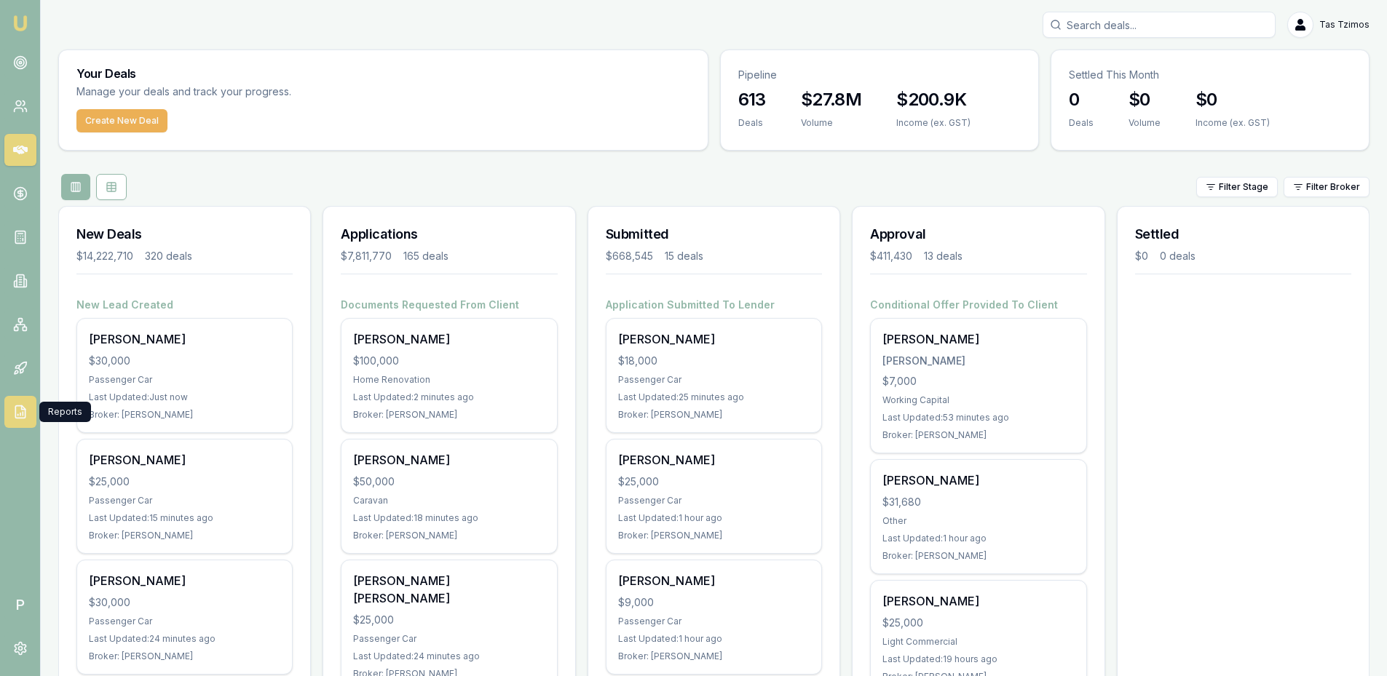
click at [19, 412] on icon at bounding box center [20, 412] width 15 height 15
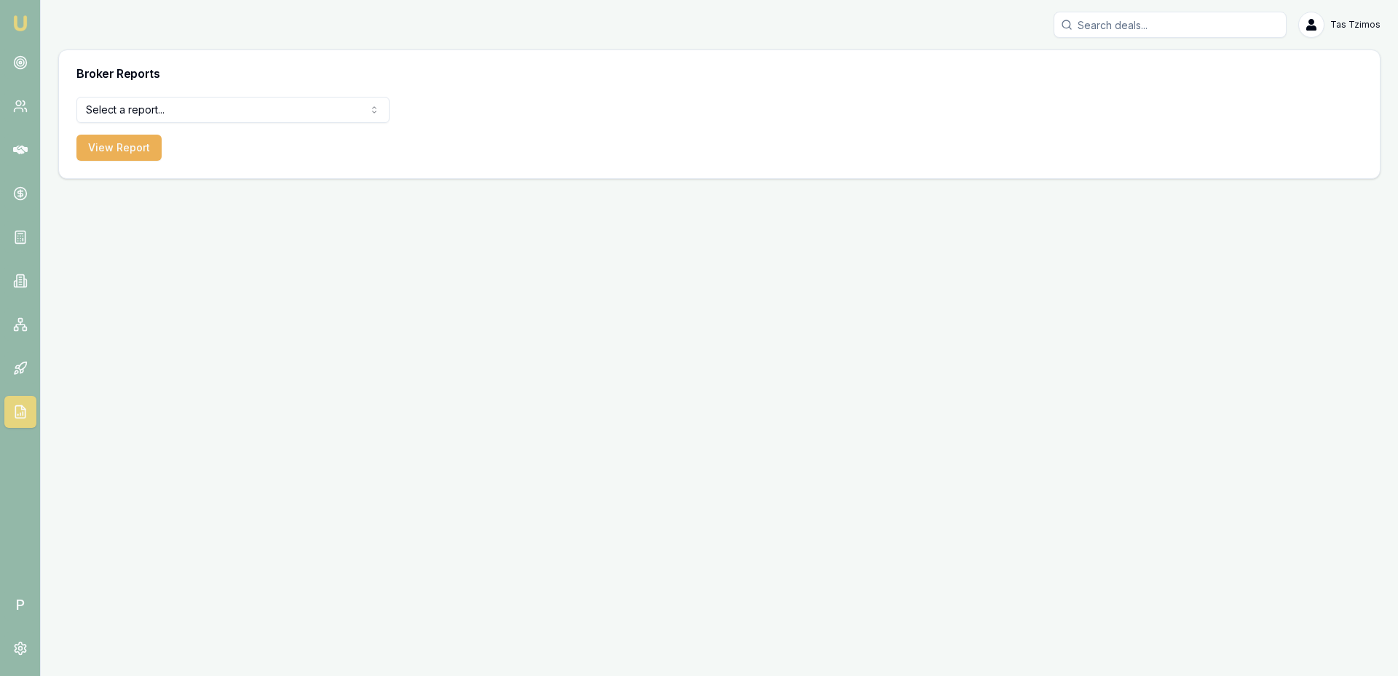
click at [293, 114] on html "Emu Broker P Tas Tzimos Toggle Menu Broker Reports Select a report... Equifax P…" at bounding box center [699, 338] width 1398 height 676
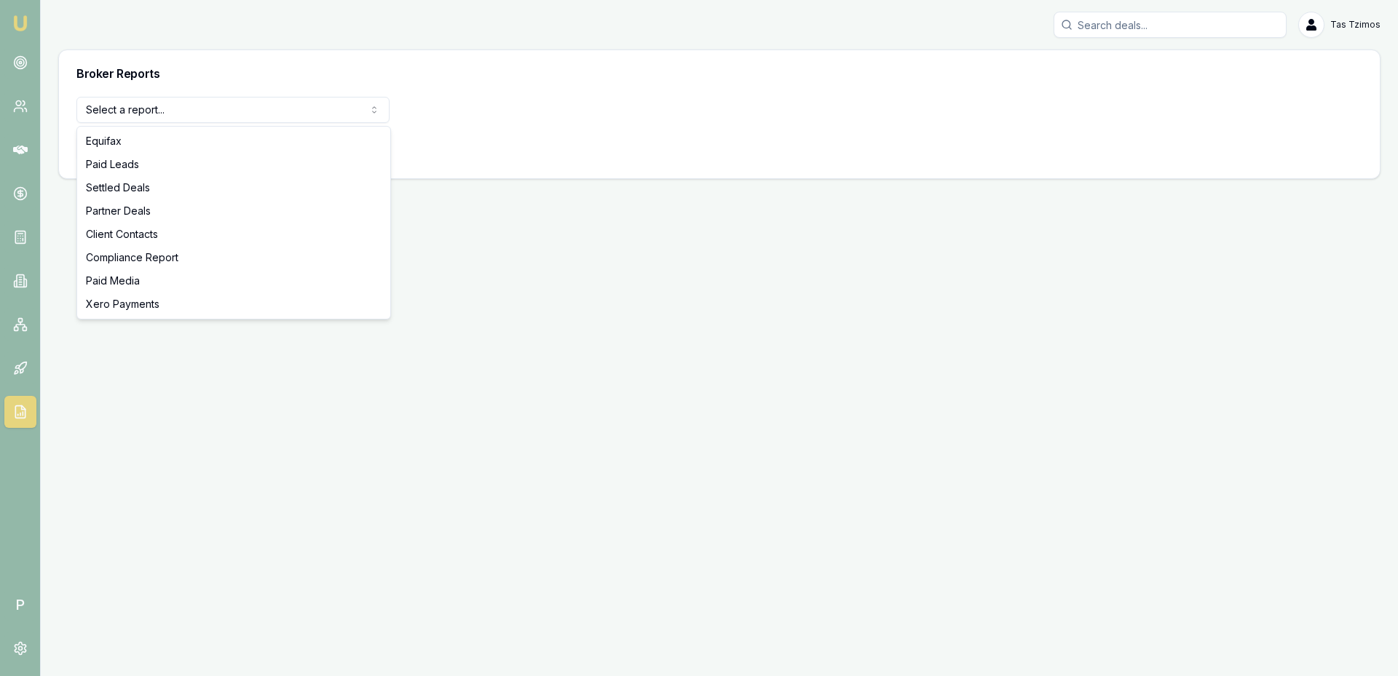
select select "settled-deals"
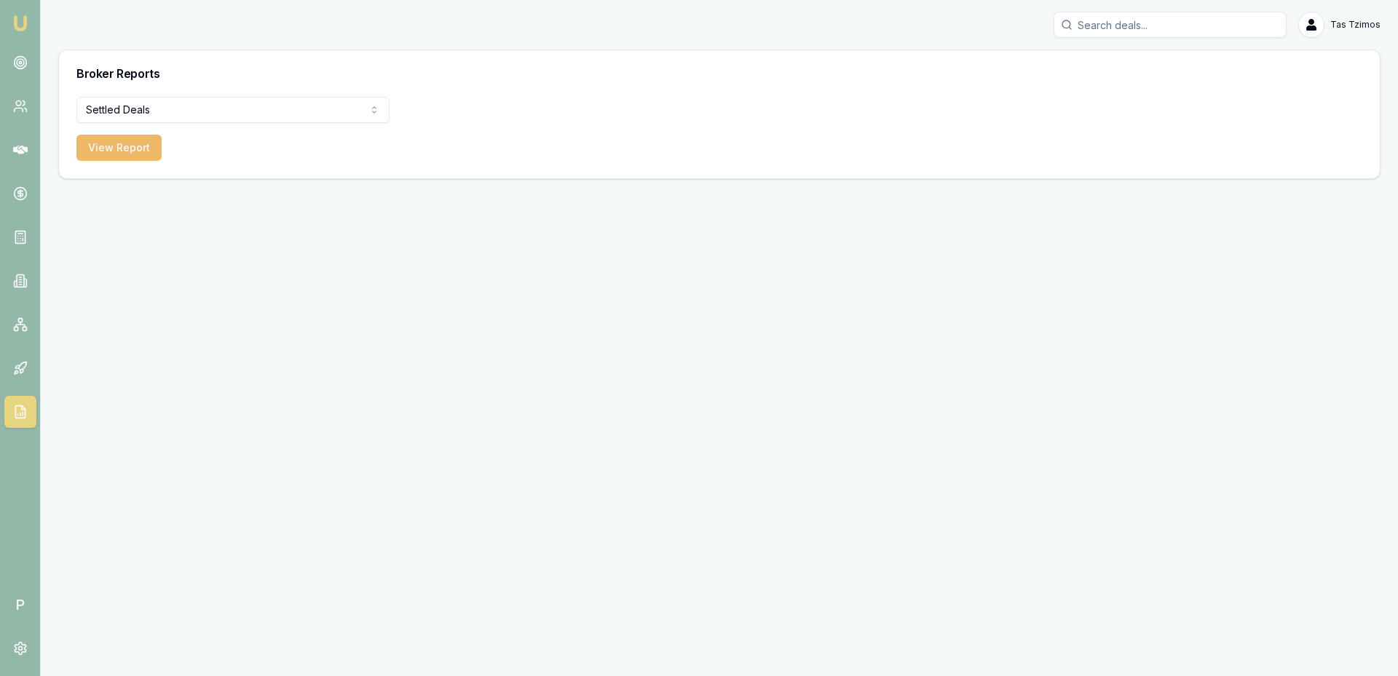
click at [91, 148] on button "View Report" at bounding box center [118, 148] width 85 height 26
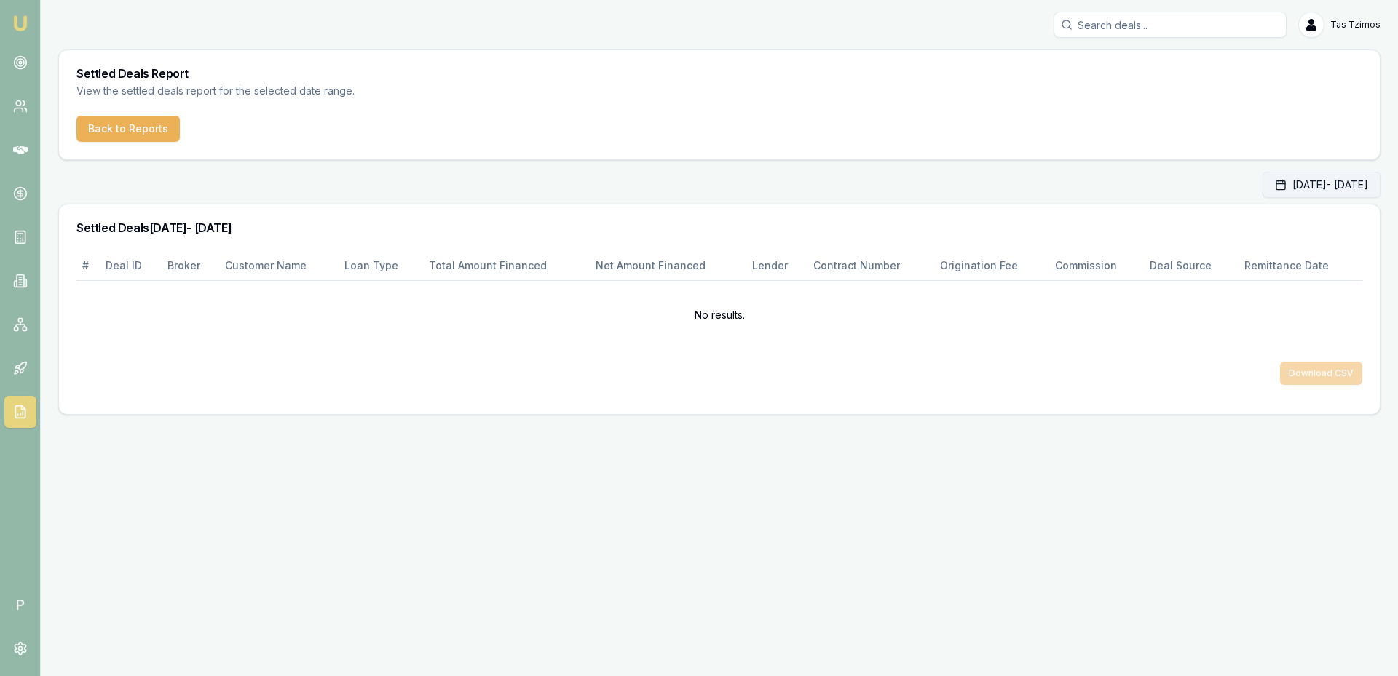
click at [1262, 189] on button "[DATE] - [DATE]" at bounding box center [1321, 185] width 118 height 26
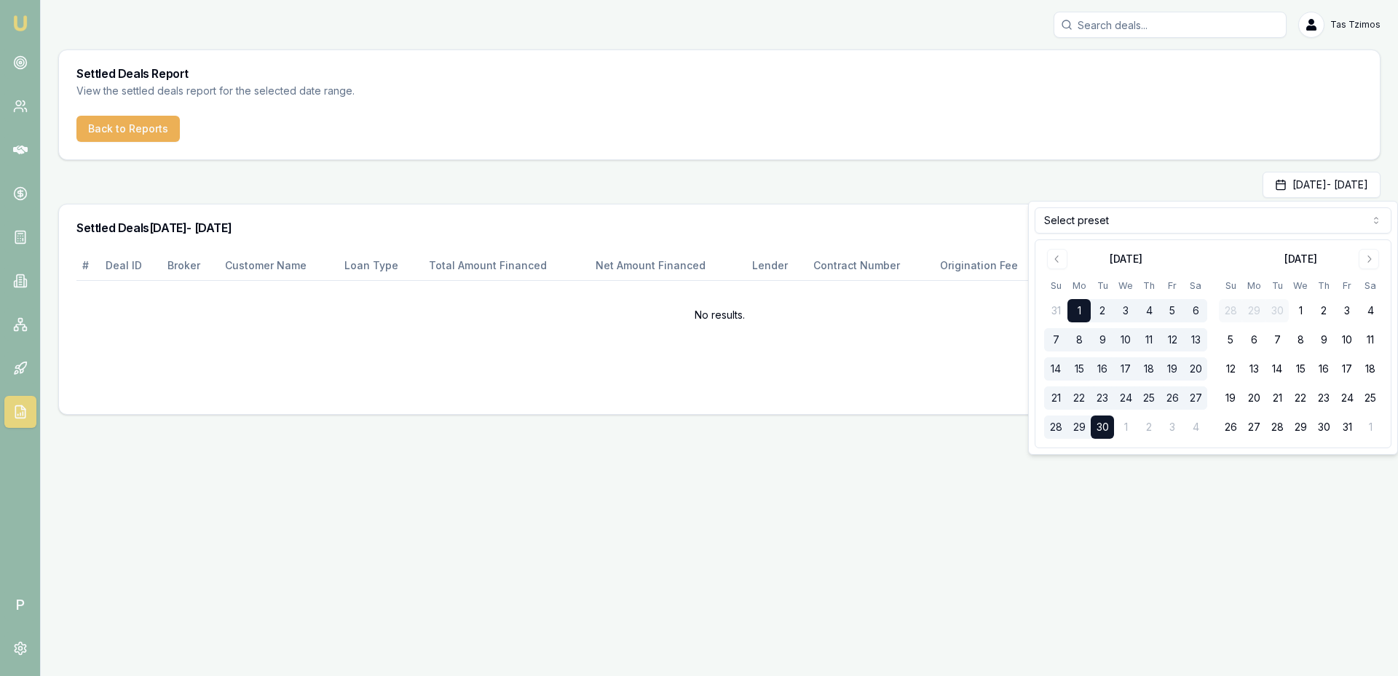
click at [1048, 270] on div "[DATE] Su Mo Tu We Th Fr Sa 31 1 2 3 4 5 6 7 8 9 10 11 12 13 14 15 16 17 18 19 …" at bounding box center [1125, 344] width 163 height 190
click at [1058, 265] on button "Go to previous month" at bounding box center [1057, 259] width 20 height 20
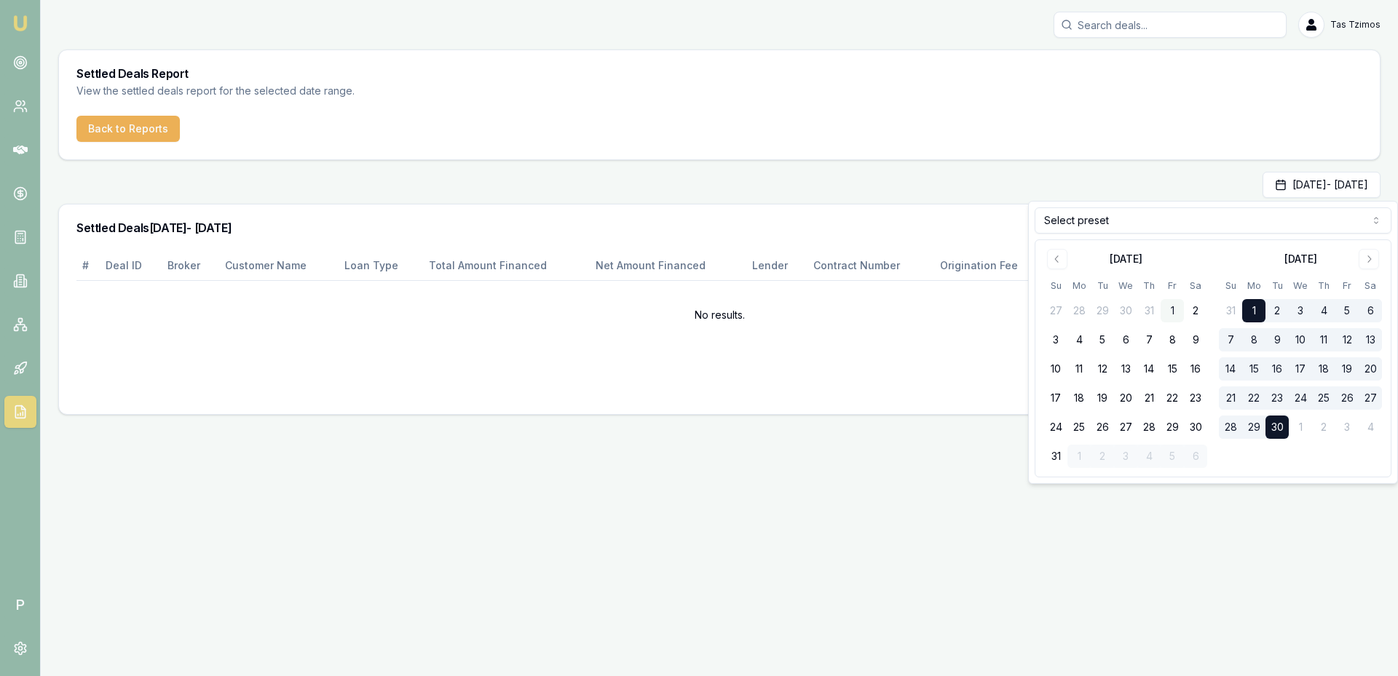
click at [1170, 305] on button "1" at bounding box center [1171, 310] width 23 height 23
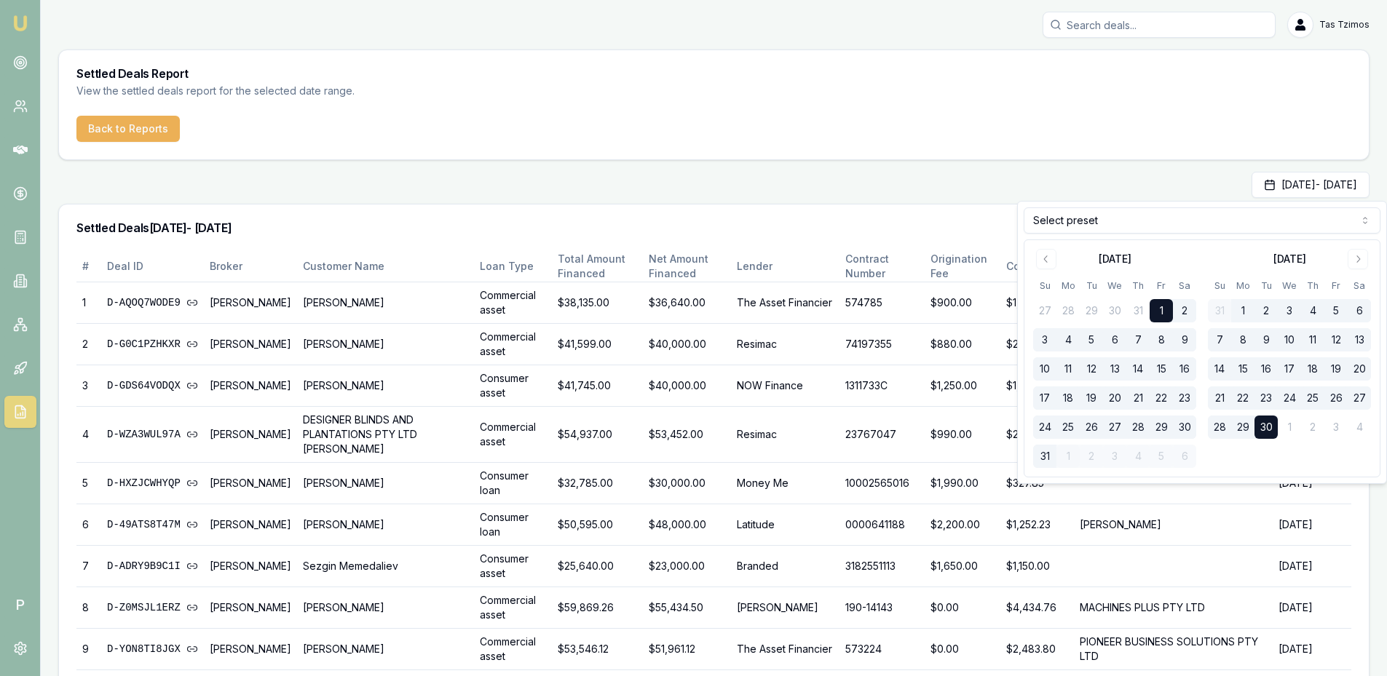
click at [1047, 456] on button "31" at bounding box center [1044, 456] width 23 height 23
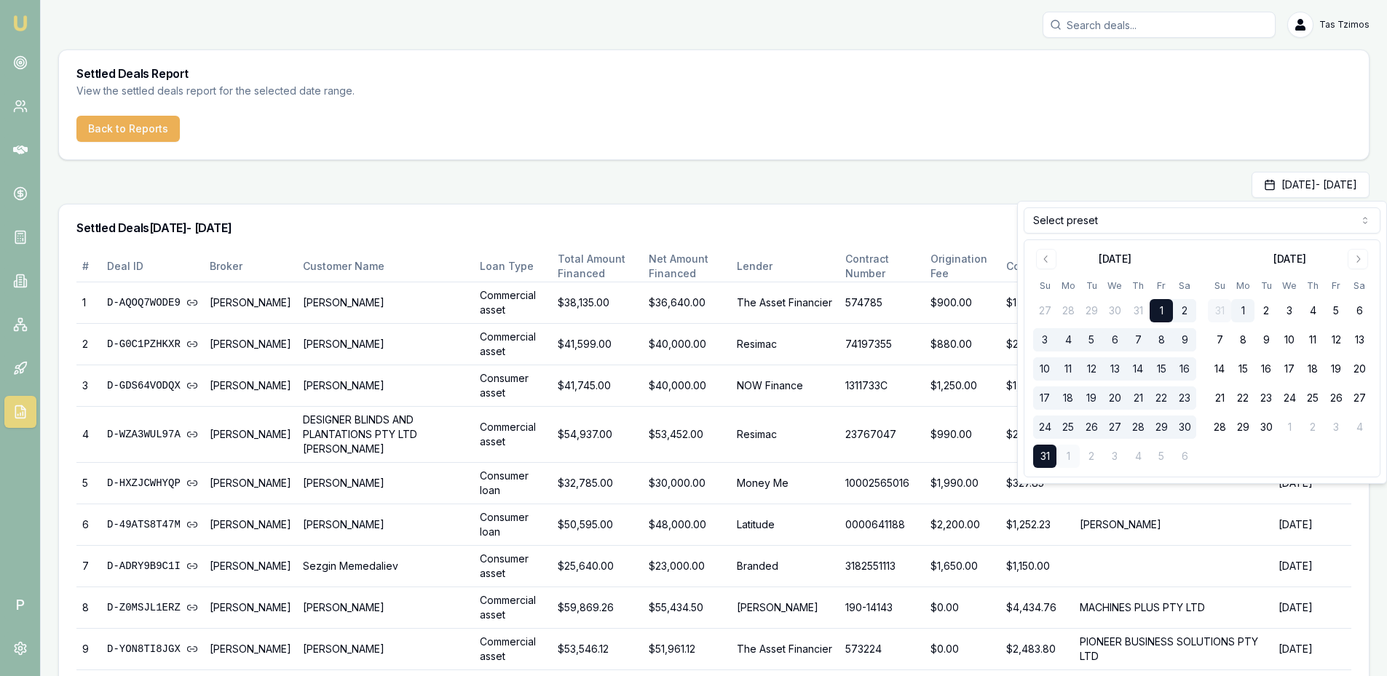
click at [622, 121] on div "Back to Reports" at bounding box center [714, 138] width 1310 height 44
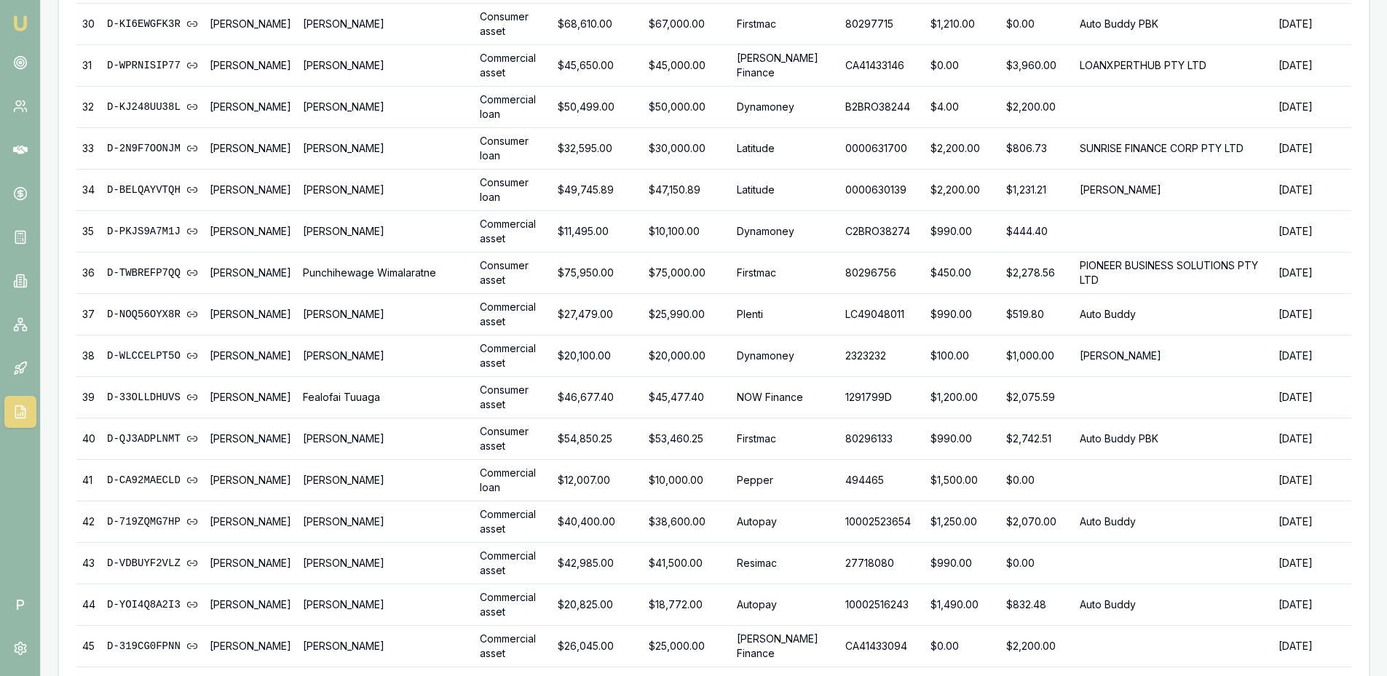
scroll to position [1545, 0]
